Goal: Information Seeking & Learning: Learn about a topic

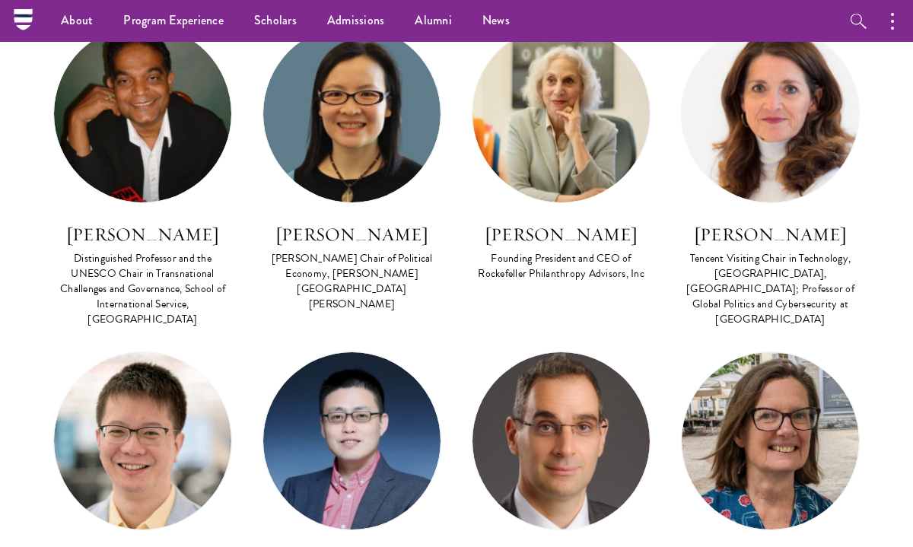
scroll to position [4690, 0]
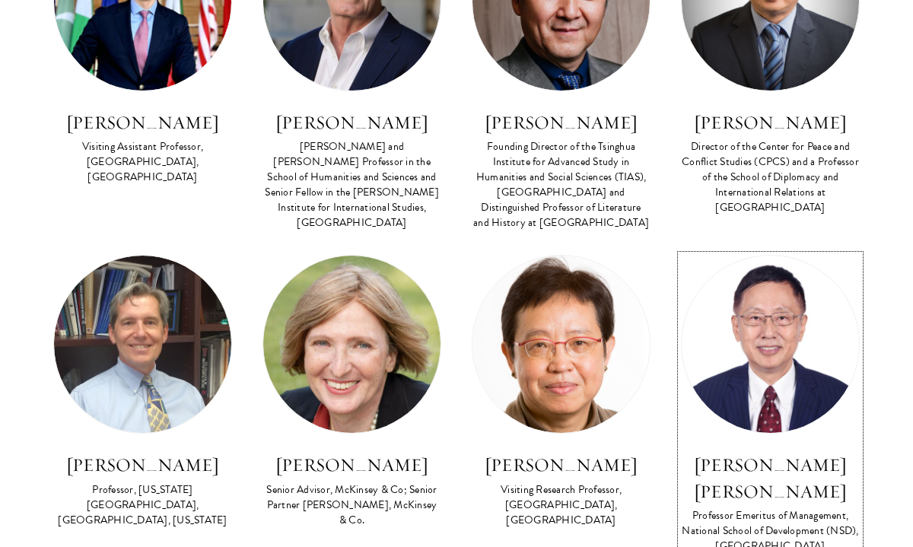
click at [759, 256] on img at bounding box center [770, 344] width 177 height 177
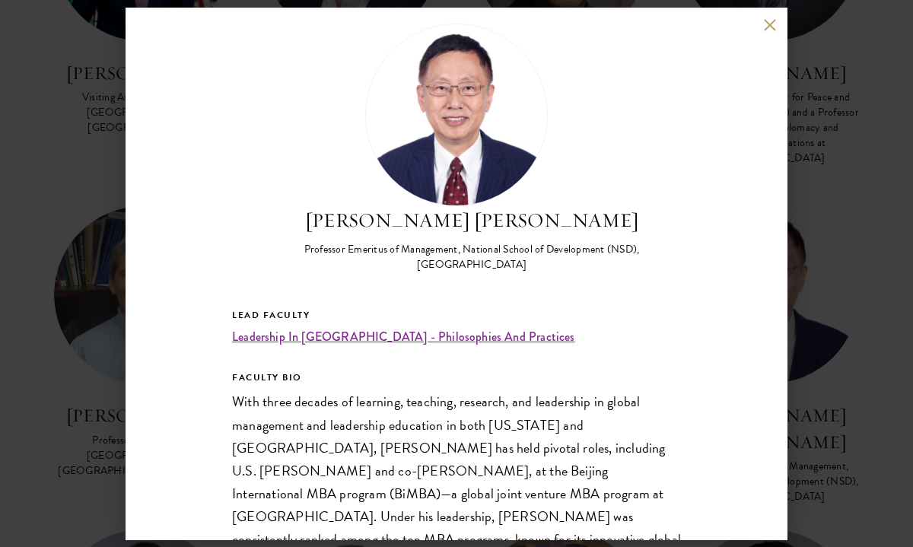
scroll to position [16, 0]
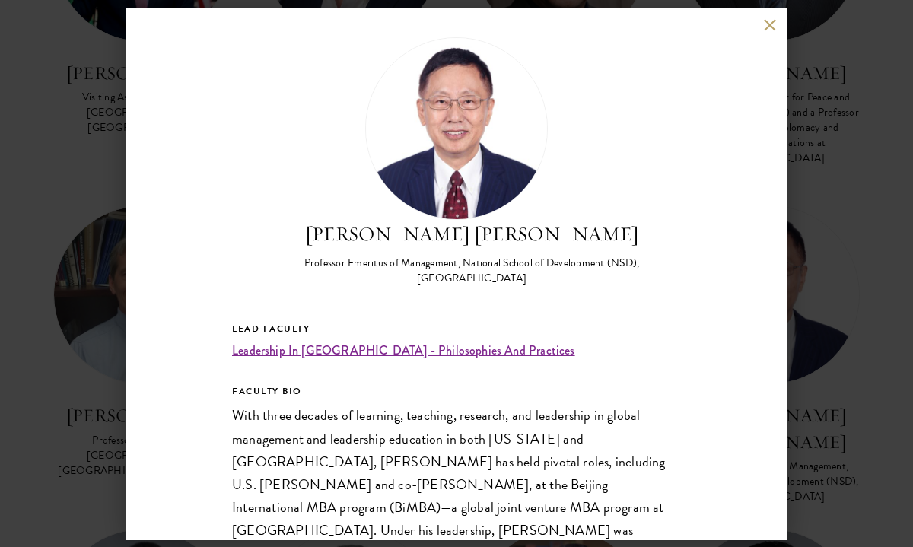
drag, startPoint x: 380, startPoint y: 253, endPoint x: 485, endPoint y: 252, distance: 105.8
click at [486, 252] on div "[PERSON_NAME] [PERSON_NAME] Professor Emeritus of Management, National School o…" at bounding box center [472, 253] width 419 height 67
drag, startPoint x: 553, startPoint y: 234, endPoint x: 383, endPoint y: 226, distance: 170.6
click at [383, 227] on h2 "[PERSON_NAME] [PERSON_NAME]" at bounding box center [472, 234] width 419 height 29
copy h2 "[PERSON_NAME] [PERSON_NAME]"
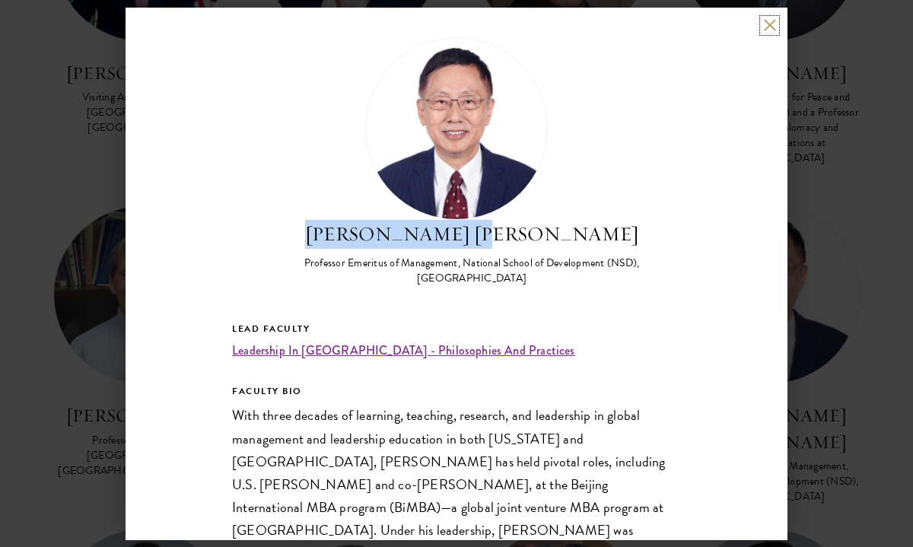
click at [771, 23] on button at bounding box center [769, 25] width 13 height 13
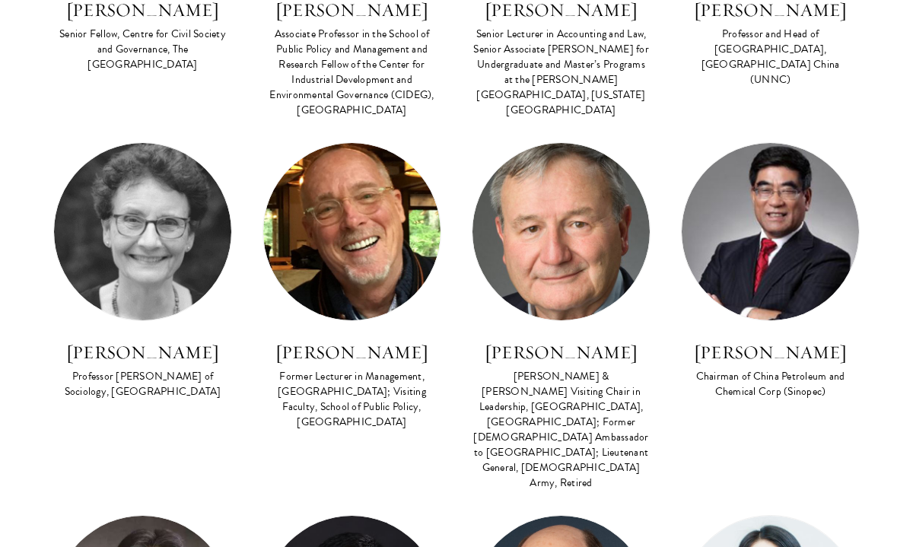
scroll to position [1200, 0]
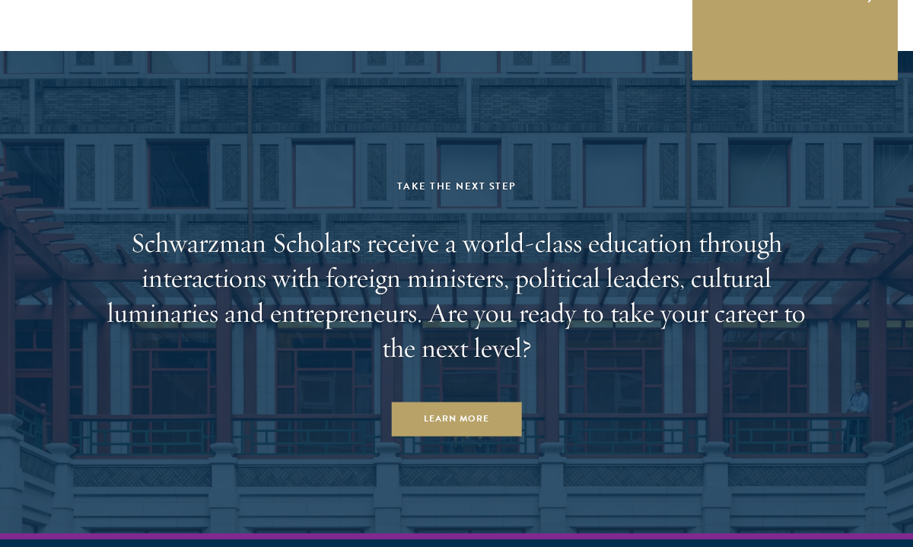
scroll to position [7509, 0]
